Goal: Complete application form: Complete application form

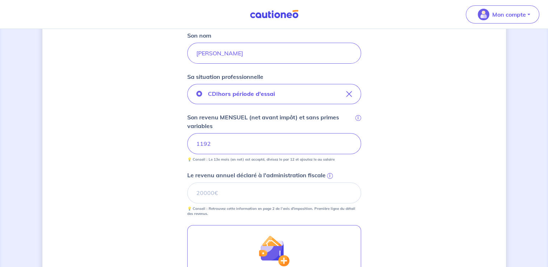
scroll to position [217, 0]
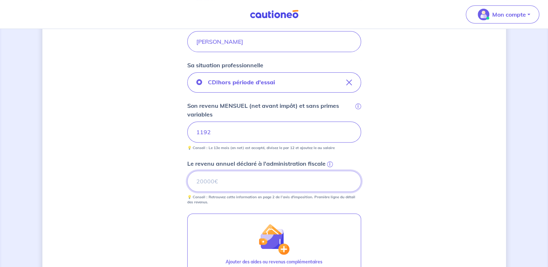
click at [268, 183] on input "Le revenu annuel déclaré à l'administration fiscale i" at bounding box center [274, 181] width 174 height 21
click at [330, 163] on span "i" at bounding box center [330, 165] width 6 height 6
click at [330, 171] on input "Le revenu annuel déclaré à l'administration fiscale i" at bounding box center [274, 181] width 174 height 21
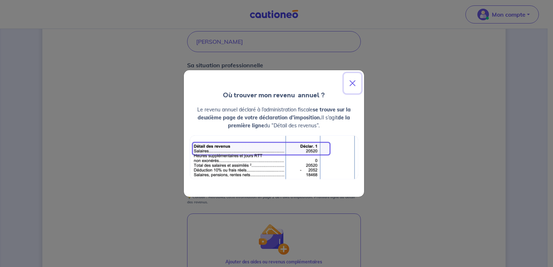
click at [354, 80] on button "Close" at bounding box center [352, 83] width 17 height 20
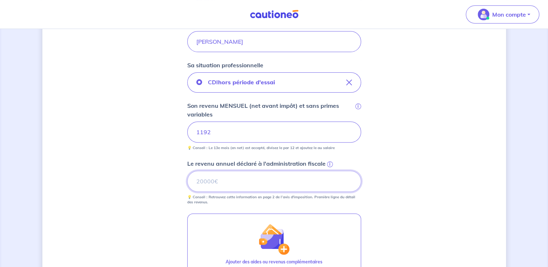
click at [236, 181] on input "Le revenu annuel déclaré à l'administration fiscale i" at bounding box center [274, 181] width 174 height 21
type input "28239"
click at [455, 185] on div "Concernant vos locataires 💡 Pour info : nous acceptons les personnes seules, le…" at bounding box center [274, 103] width 464 height 566
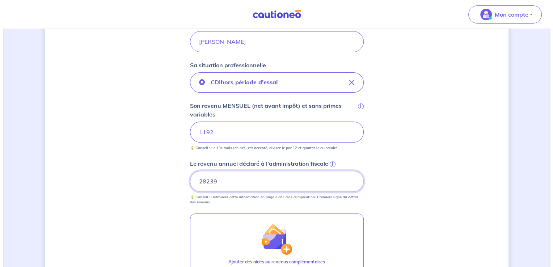
scroll to position [290, 0]
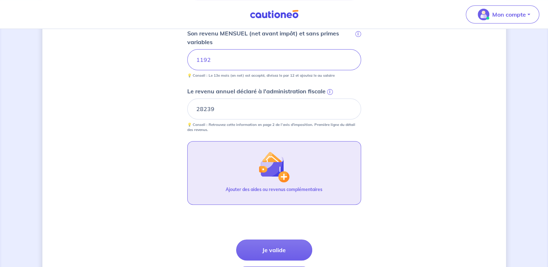
click at [264, 188] on p "Ajouter des aides ou revenus complémentaires" at bounding box center [274, 190] width 97 height 7
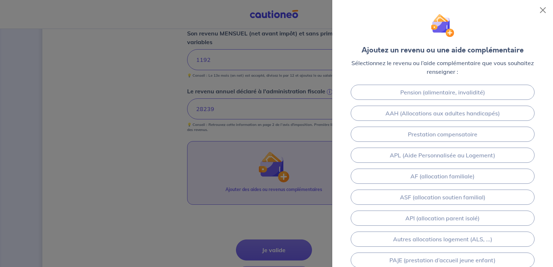
scroll to position [0, 0]
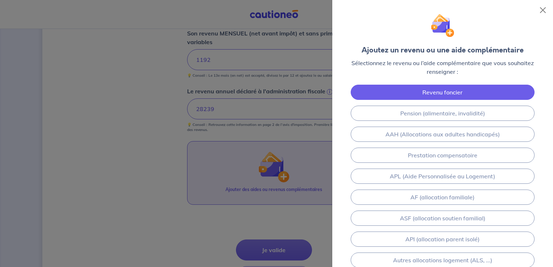
click at [449, 96] on link "Revenu foncier" at bounding box center [443, 92] width 184 height 15
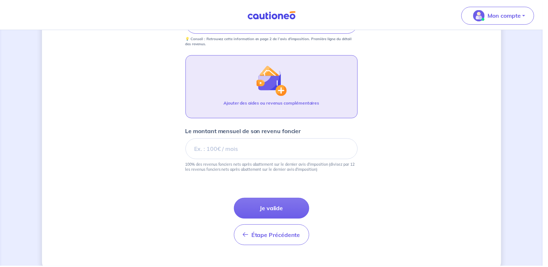
scroll to position [389, 0]
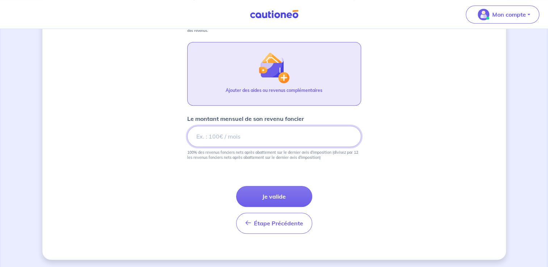
click at [277, 143] on input "Le montant mensuel de son revenu foncier" at bounding box center [274, 136] width 174 height 21
click at [351, 134] on input "202.01" at bounding box center [274, 136] width 174 height 21
type input "202"
click at [347, 137] on input "202" at bounding box center [274, 136] width 174 height 21
click at [353, 186] on form "Locataire 1 Son prénom NEVEU Son nom [PERSON_NAME] situation professionnelle CD…" at bounding box center [274, 13] width 174 height 454
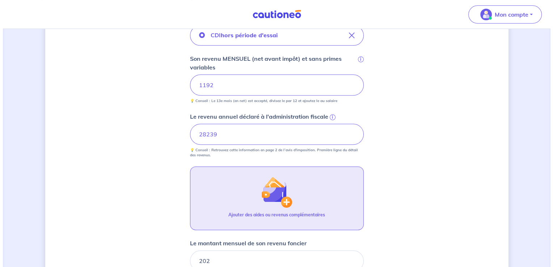
scroll to position [280, 0]
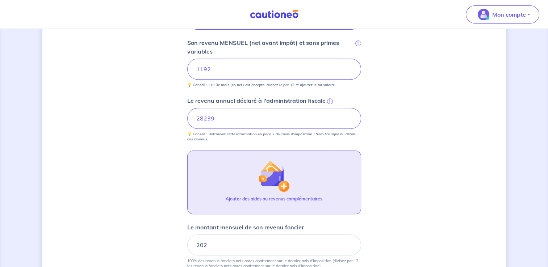
click at [314, 198] on p "Ajouter des aides ou revenus complémentaires" at bounding box center [274, 199] width 97 height 7
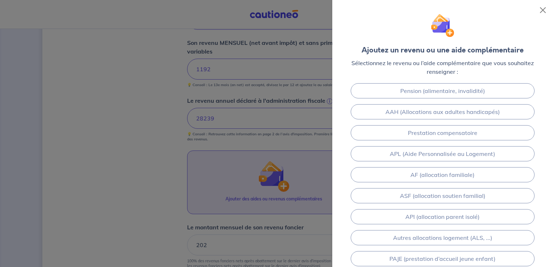
scroll to position [0, 0]
drag, startPoint x: 221, startPoint y: 121, endPoint x: 236, endPoint y: 120, distance: 15.3
click at [222, 121] on div at bounding box center [276, 133] width 553 height 267
click at [545, 8] on button "Close" at bounding box center [544, 10] width 12 height 12
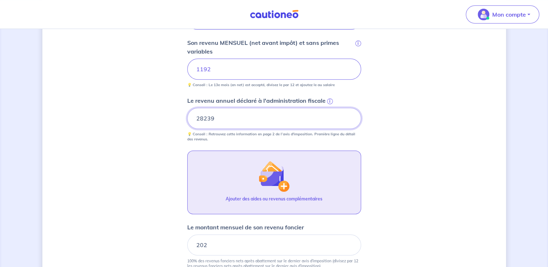
drag, startPoint x: 198, startPoint y: 118, endPoint x: 177, endPoint y: 117, distance: 20.3
click at [177, 117] on div "Concernant vos locataires 💡 Pour info : nous acceptons les personnes seules, le…" at bounding box center [274, 62] width 464 height 611
type input "12483"
click at [240, 183] on button "Ajouter des aides ou revenus complémentaires" at bounding box center [274, 183] width 174 height 64
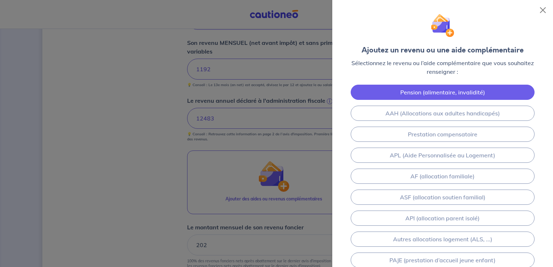
click at [489, 92] on link "Pension (alimentaire, invalidité)" at bounding box center [443, 92] width 184 height 15
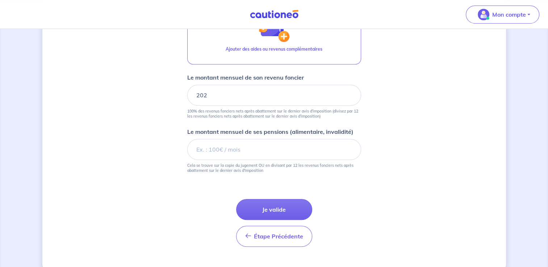
scroll to position [443, 0]
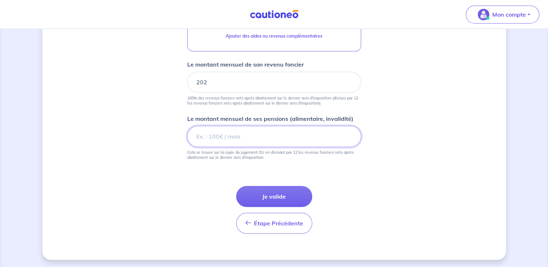
click at [280, 137] on input "Le montant mensuel de ses pensions (alimentaire, invalidité)" at bounding box center [274, 136] width 174 height 21
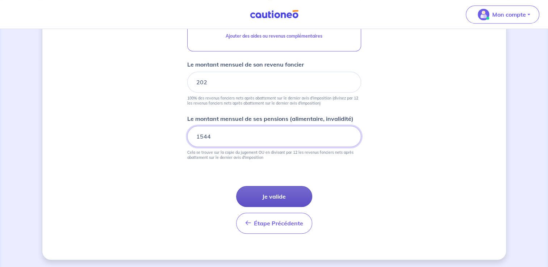
type input "1544"
click at [296, 200] on button "Je valide" at bounding box center [274, 196] width 76 height 21
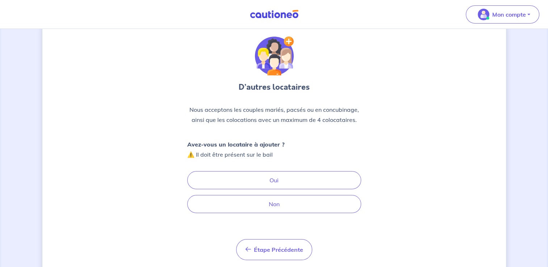
scroll to position [36, 0]
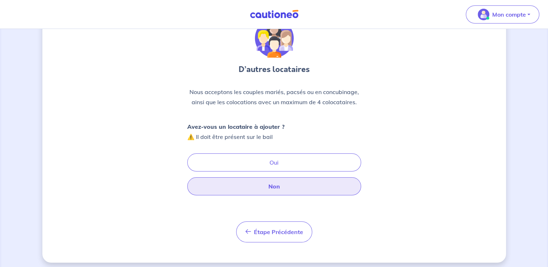
drag, startPoint x: 320, startPoint y: 191, endPoint x: 417, endPoint y: 184, distance: 97.3
click at [322, 191] on button "Non" at bounding box center [274, 186] width 174 height 18
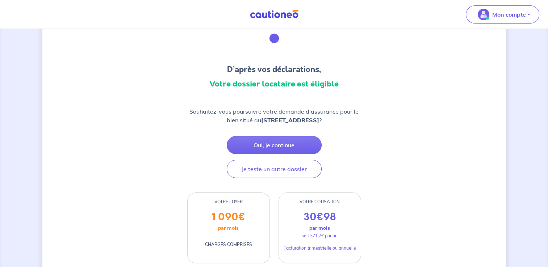
scroll to position [72, 0]
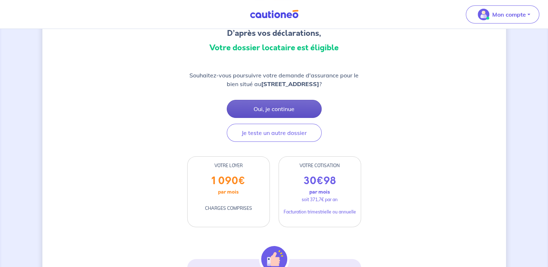
click at [290, 110] on button "Oui, je continue" at bounding box center [274, 109] width 95 height 18
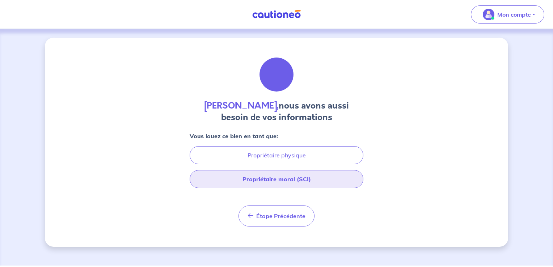
click at [334, 181] on button "Propriétaire moral (SCI)" at bounding box center [277, 179] width 174 height 18
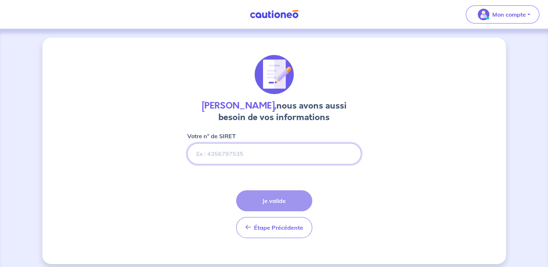
click at [294, 158] on input "Votre n° de SIRET" at bounding box center [274, 153] width 174 height 21
click at [249, 153] on input "Votre n° de SIRET" at bounding box center [274, 153] width 174 height 21
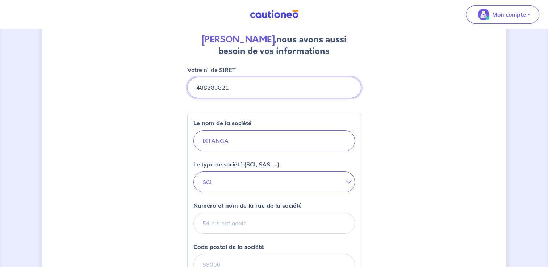
scroll to position [109, 0]
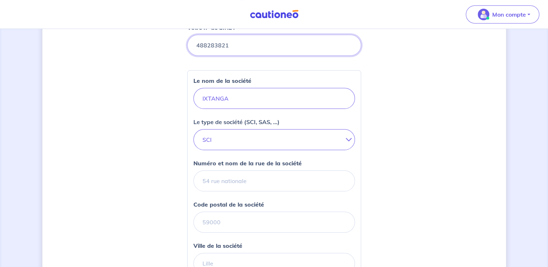
type input "488283821"
click at [288, 183] on input "Numéro et nom de la rue de la société" at bounding box center [274, 181] width 162 height 21
type input "[STREET_ADDRESS]"
click at [310, 216] on input "Code postal de la société" at bounding box center [274, 222] width 162 height 21
type input "64100"
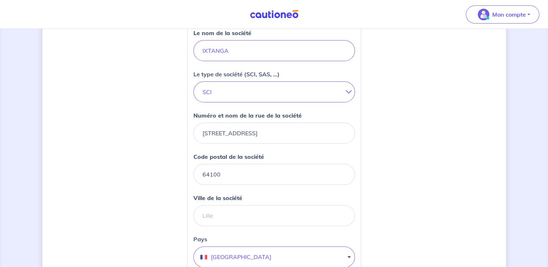
scroll to position [181, 0]
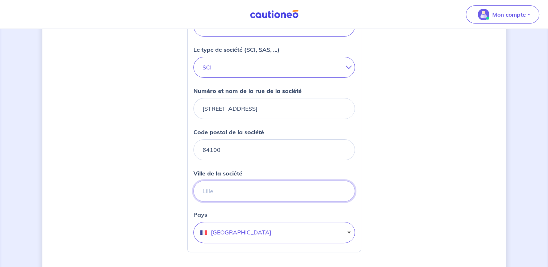
drag, startPoint x: 216, startPoint y: 186, endPoint x: 246, endPoint y: 189, distance: 31.0
click at [216, 186] on input "Ville de la société" at bounding box center [274, 191] width 162 height 21
type input "BAYONNE"
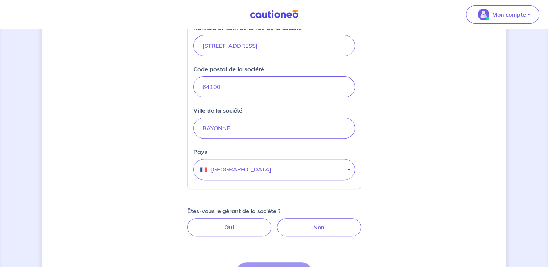
scroll to position [290, 0]
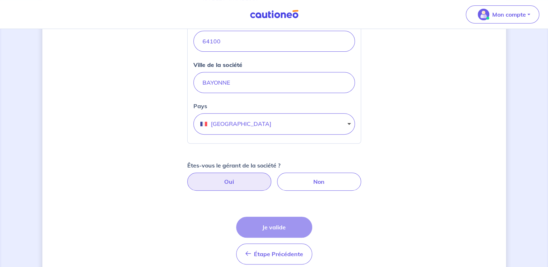
click at [233, 184] on label "Oui" at bounding box center [229, 182] width 84 height 18
click at [272, 177] on input "Oui" at bounding box center [274, 175] width 5 height 5
radio input "true"
select select "FR"
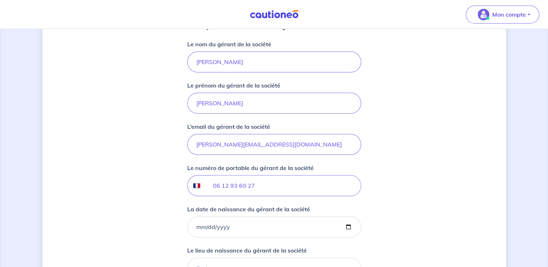
scroll to position [543, 0]
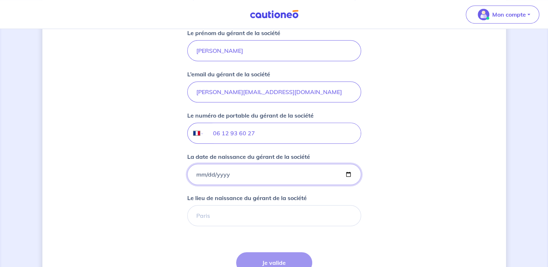
click at [243, 176] on input "La date de naissance du gérant de la société" at bounding box center [274, 174] width 174 height 21
type input "[DATE]"
click at [257, 210] on input "Le lieu de naissance du gérant de la société" at bounding box center [274, 215] width 174 height 21
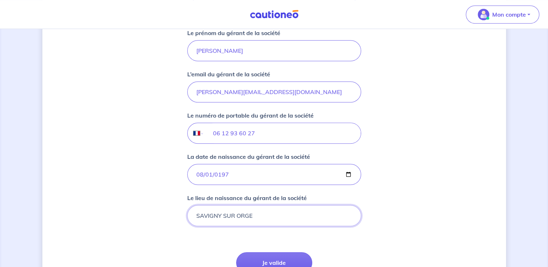
scroll to position [609, 0]
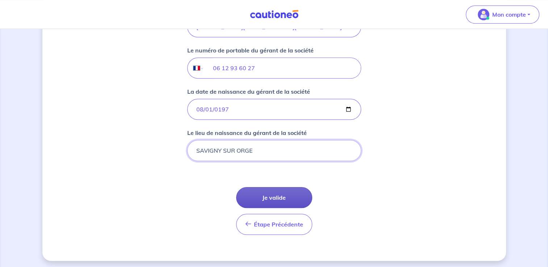
type input "SAVIGNY SUR ORGE"
click at [288, 195] on button "Je valide" at bounding box center [274, 197] width 76 height 21
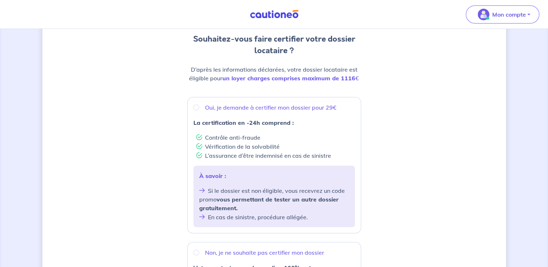
scroll to position [109, 0]
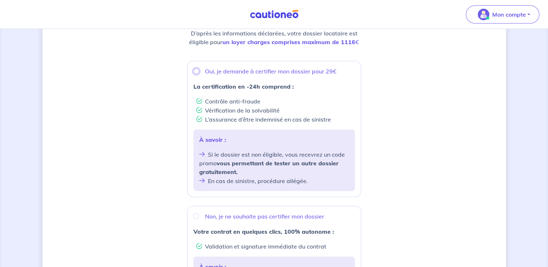
click at [195, 71] on input "Oui, je demande à certifier mon dossier pour 29€" at bounding box center [196, 71] width 6 height 6
radio input "true"
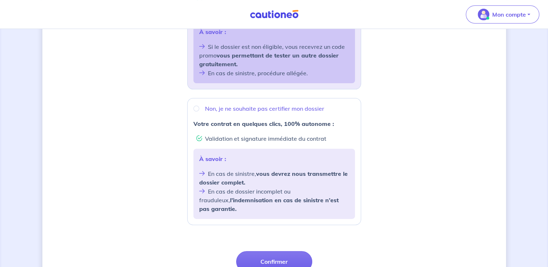
scroll to position [217, 0]
drag, startPoint x: 294, startPoint y: 254, endPoint x: 442, endPoint y: 215, distance: 153.0
click at [295, 253] on button "Confirmer" at bounding box center [274, 261] width 76 height 21
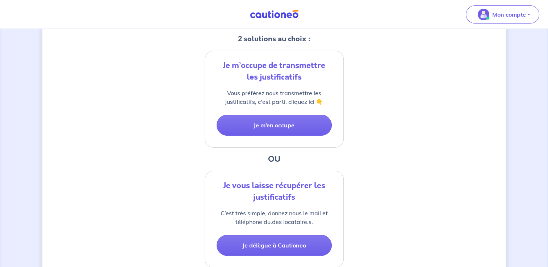
scroll to position [109, 0]
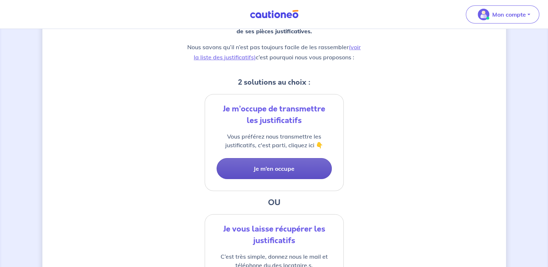
drag, startPoint x: 275, startPoint y: 171, endPoint x: 338, endPoint y: 170, distance: 63.8
click at [275, 170] on button "Je m’en occupe" at bounding box center [274, 168] width 115 height 21
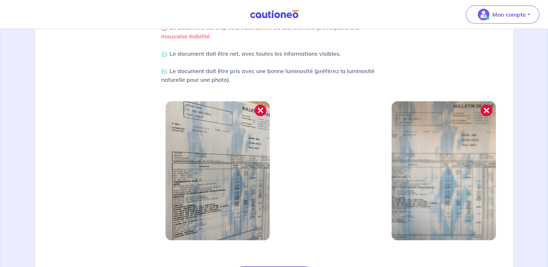
scroll to position [251, 0]
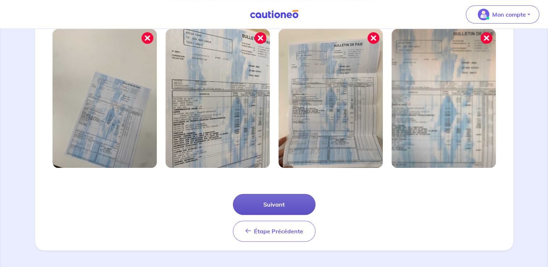
click at [293, 208] on button "Suivant" at bounding box center [274, 204] width 83 height 21
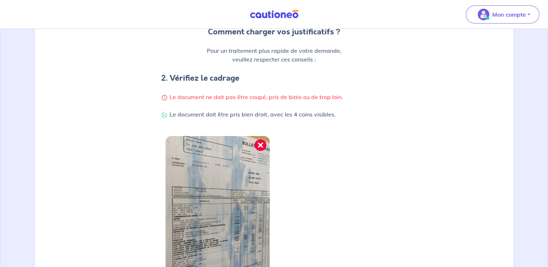
scroll to position [216, 0]
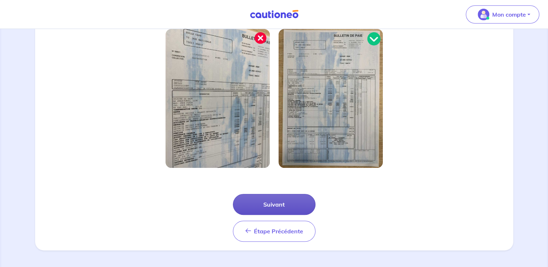
click at [284, 205] on button "Suivant" at bounding box center [274, 204] width 83 height 21
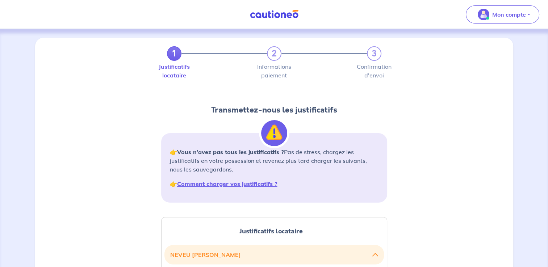
scroll to position [109, 0]
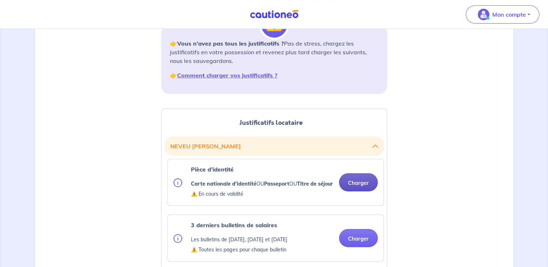
click at [364, 190] on button "Charger" at bounding box center [358, 183] width 39 height 18
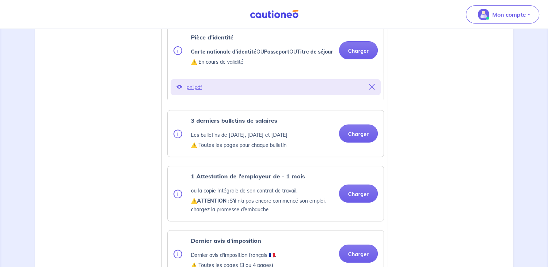
scroll to position [254, 0]
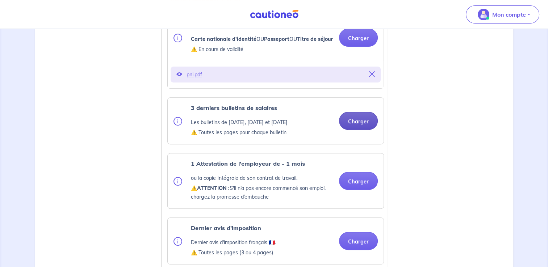
click at [369, 128] on button "Charger" at bounding box center [358, 121] width 39 height 18
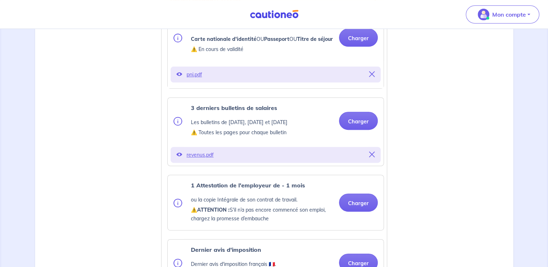
scroll to position [290, 0]
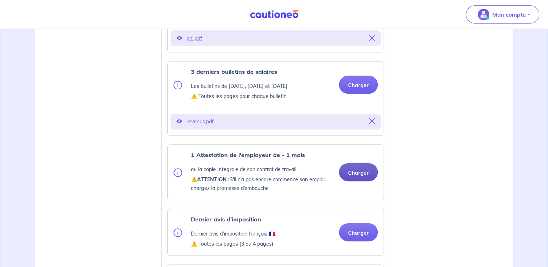
click at [356, 181] on button "Charger" at bounding box center [358, 172] width 39 height 18
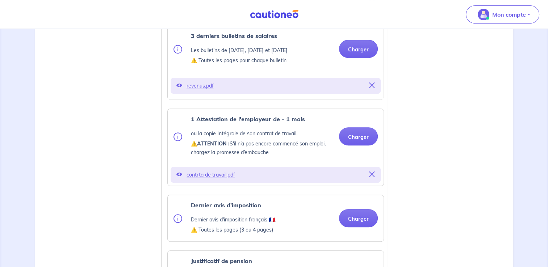
scroll to position [398, 0]
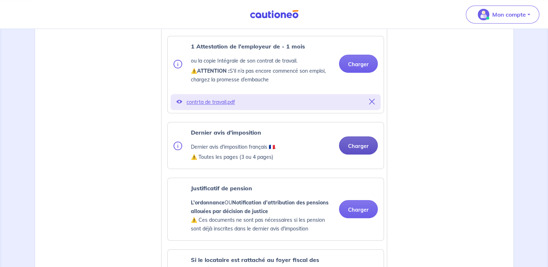
click at [367, 154] on button "Charger" at bounding box center [358, 146] width 39 height 18
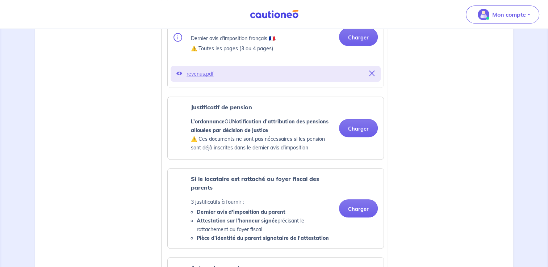
scroll to position [543, 0]
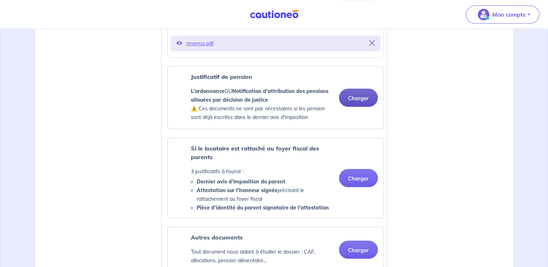
click at [363, 102] on button "Charger" at bounding box center [358, 98] width 39 height 18
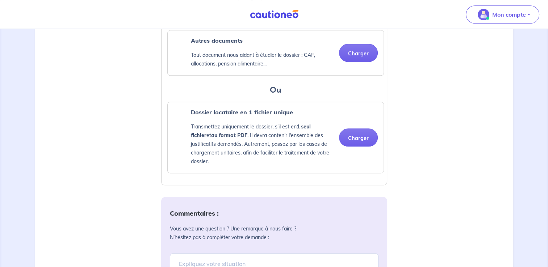
scroll to position [861, 0]
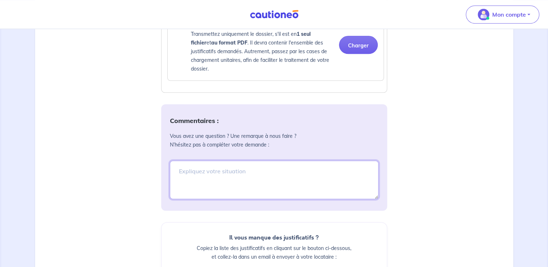
click at [267, 177] on textarea at bounding box center [274, 180] width 209 height 38
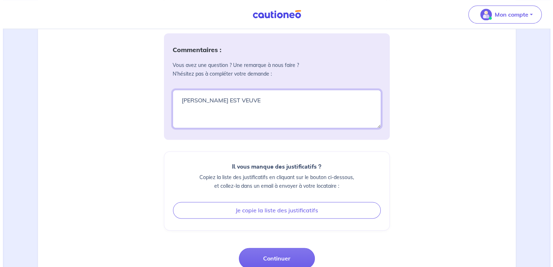
scroll to position [969, 0]
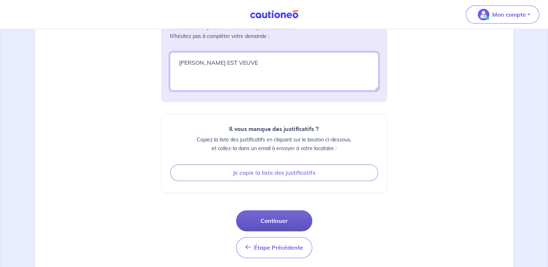
type textarea "[PERSON_NAME] EST VEUVE"
click at [277, 230] on button "Continuer" at bounding box center [274, 220] width 76 height 21
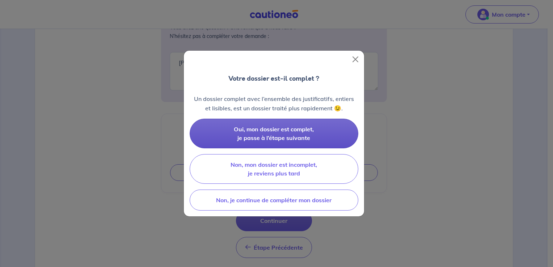
drag, startPoint x: 317, startPoint y: 141, endPoint x: 327, endPoint y: 137, distance: 11.0
click at [318, 141] on button "Oui, mon dossier est complet, je passe à l’étape suivante" at bounding box center [274, 134] width 169 height 30
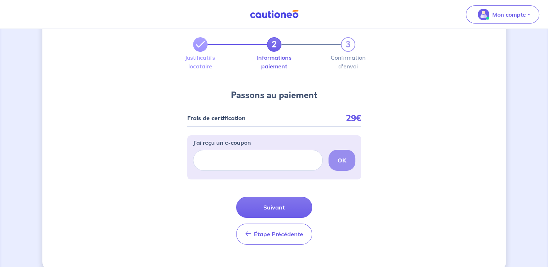
scroll to position [35, 0]
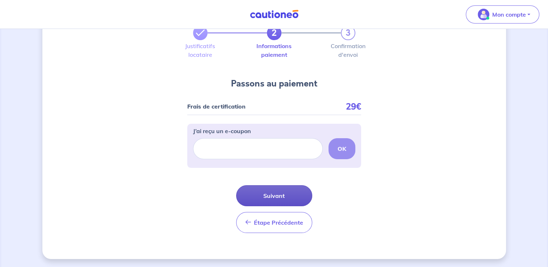
drag, startPoint x: 273, startPoint y: 193, endPoint x: 408, endPoint y: 163, distance: 137.4
click at [275, 193] on button "Suivant" at bounding box center [274, 195] width 76 height 21
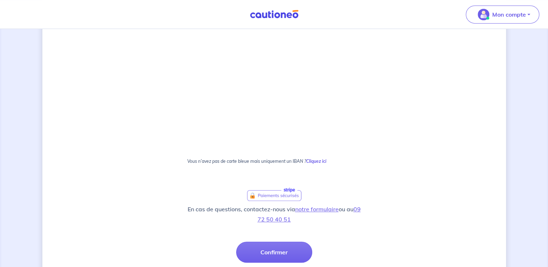
scroll to position [369, 0]
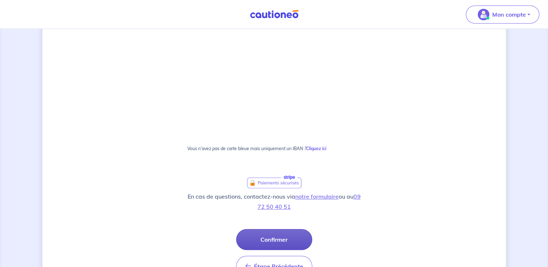
drag, startPoint x: 291, startPoint y: 234, endPoint x: 309, endPoint y: 235, distance: 17.5
click at [291, 234] on button "Confirmer" at bounding box center [274, 239] width 76 height 21
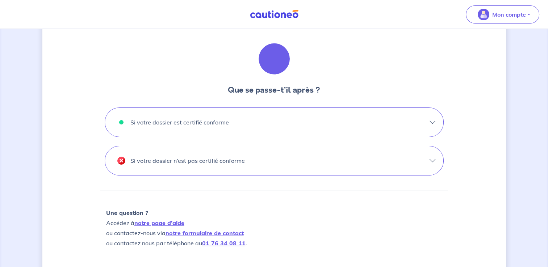
scroll to position [138, 0]
